Goal: Information Seeking & Learning: Check status

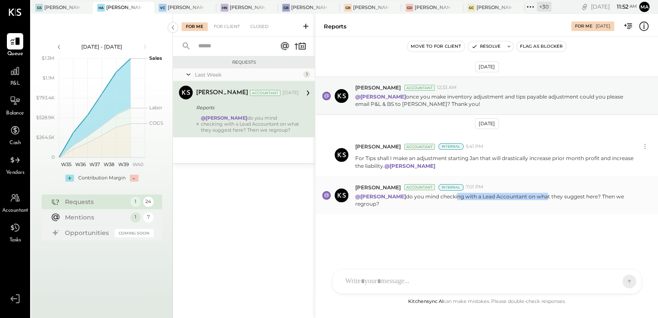
drag, startPoint x: 446, startPoint y: 198, endPoint x: 537, endPoint y: 196, distance: 91.2
click at [537, 196] on p "@[PERSON_NAME] do you mind checking with a Lead Accountant on what they suggest…" at bounding box center [495, 200] width 281 height 15
drag, startPoint x: 537, startPoint y: 196, endPoint x: 495, endPoint y: 195, distance: 42.2
click at [495, 195] on p "@[PERSON_NAME] do you mind checking with a Lead Accountant on what they suggest…" at bounding box center [495, 200] width 281 height 15
drag, startPoint x: 475, startPoint y: 194, endPoint x: 596, endPoint y: 204, distance: 120.9
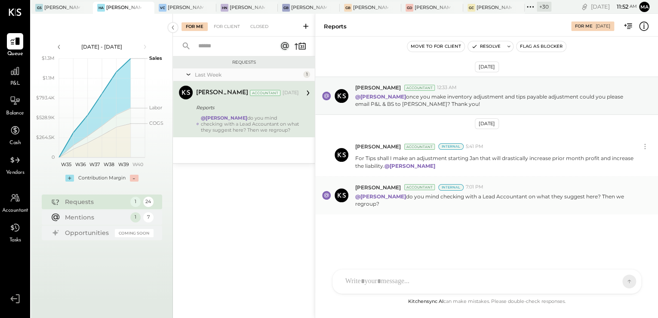
click at [596, 204] on p "@[PERSON_NAME] do you mind checking with a Lead Accountant on what they suggest…" at bounding box center [495, 200] width 281 height 15
click at [219, 22] on div "For Me For Client Closed" at bounding box center [244, 25] width 142 height 23
click at [222, 25] on div "For Client" at bounding box center [227, 26] width 35 height 9
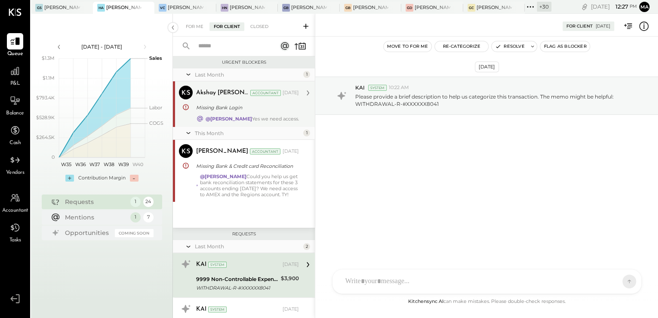
click at [214, 112] on div "Missing Bank Login" at bounding box center [246, 107] width 100 height 10
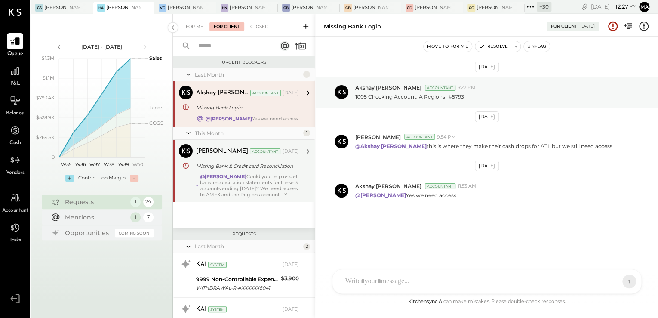
click at [220, 179] on div "@Samantha Janco Could you help us get bank reconciliation statements for these …" at bounding box center [249, 185] width 99 height 24
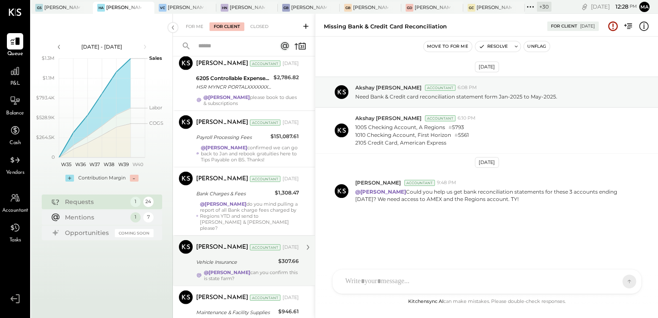
scroll to position [1058, 0]
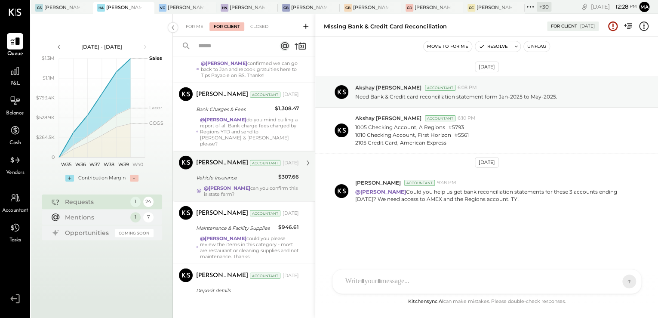
click at [228, 186] on div "@Margi Gandhi can you confirm this is state farm?" at bounding box center [251, 191] width 95 height 12
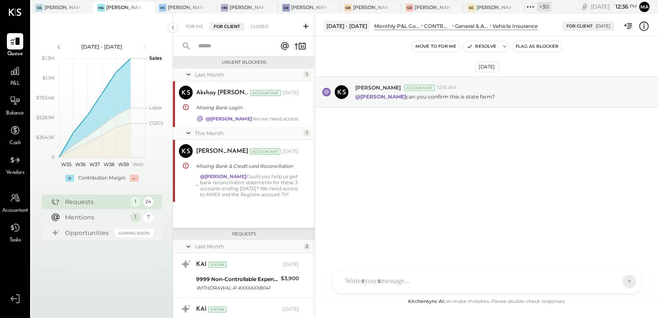
click at [195, 31] on div "For Me For Client Closed" at bounding box center [244, 25] width 142 height 23
click at [197, 28] on div "For Me" at bounding box center [195, 26] width 26 height 9
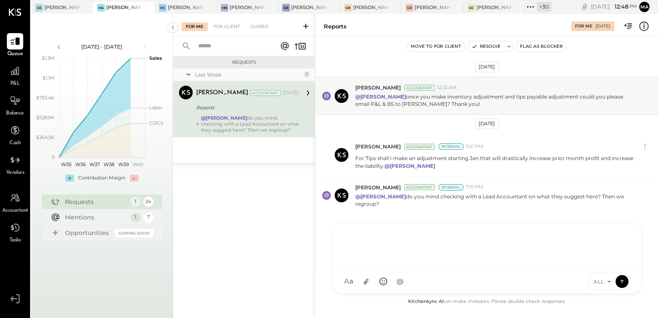
click at [368, 282] on div "AK Akshay koshti SJ Samuel Jimenez SJ Samantha Janco MG Margi Gandhi HN Hal Now…" at bounding box center [487, 258] width 310 height 72
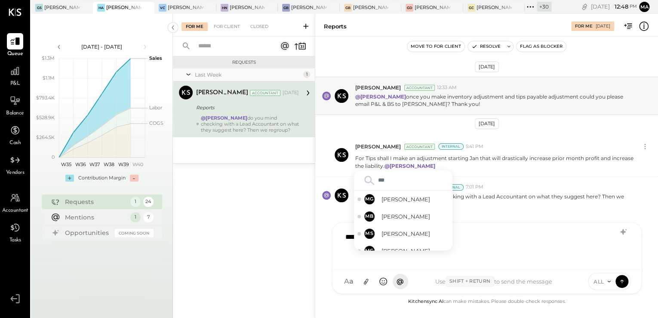
type input "****"
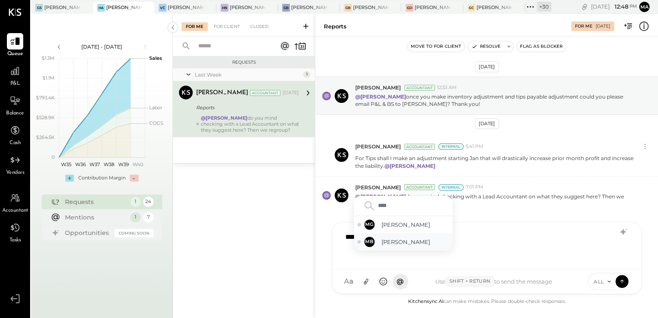
click at [394, 243] on span "[PERSON_NAME]" at bounding box center [416, 242] width 68 height 8
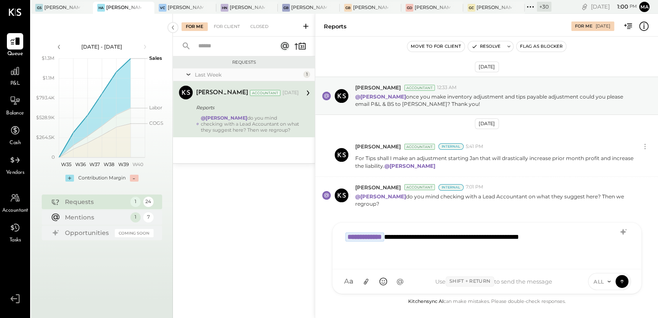
click at [226, 303] on div "For Me For Client Closed Requests Last Week 1 Margot Bloch Accountant Margot Bl…" at bounding box center [244, 166] width 142 height 304
click at [256, 299] on div "For Me For Client Closed Requests Last Week 1 Margot Bloch Accountant Margot Bl…" at bounding box center [244, 166] width 142 height 304
drag, startPoint x: 418, startPoint y: 298, endPoint x: 384, endPoint y: 318, distance: 39.0
click at [165, 312] on div "Aug 25 - Oct 5, 2025 polygon, polyline { transition: fill-opacity 0.1s, stroke-…" at bounding box center [102, 173] width 142 height 318
click at [233, 298] on div "For Me For Client Closed Requests Last Week 1 Margot Bloch Accountant Margot Bl…" at bounding box center [244, 166] width 142 height 304
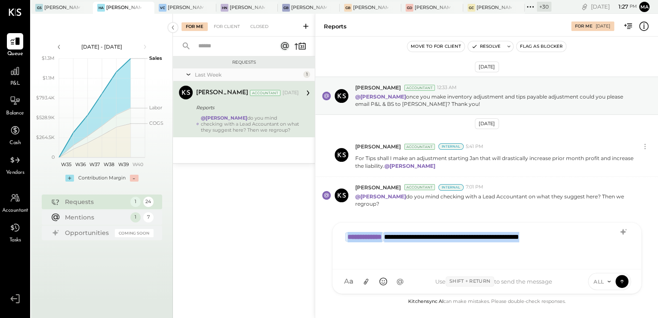
drag, startPoint x: 585, startPoint y: 237, endPoint x: 272, endPoint y: 243, distance: 312.8
click at [272, 243] on div "For Me For Client Closed Requests Last Week 1 Margot Bloch Accountant Margot Bl…" at bounding box center [415, 166] width 485 height 304
